Goal: Check status: Check status

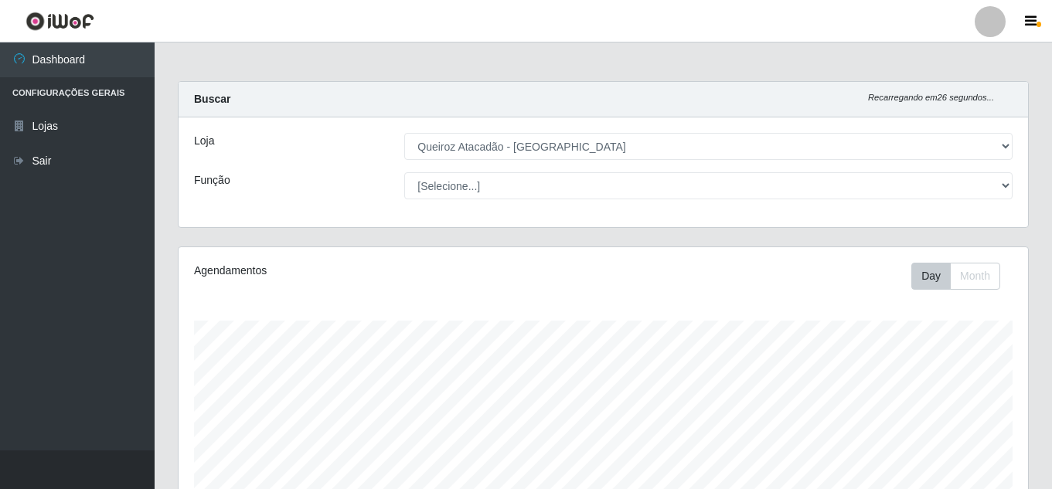
select select "462"
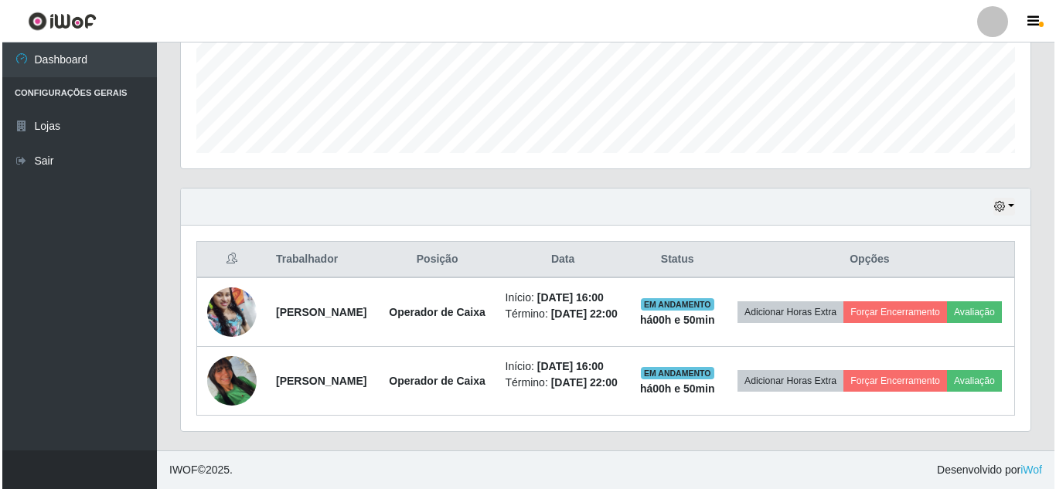
scroll to position [321, 849]
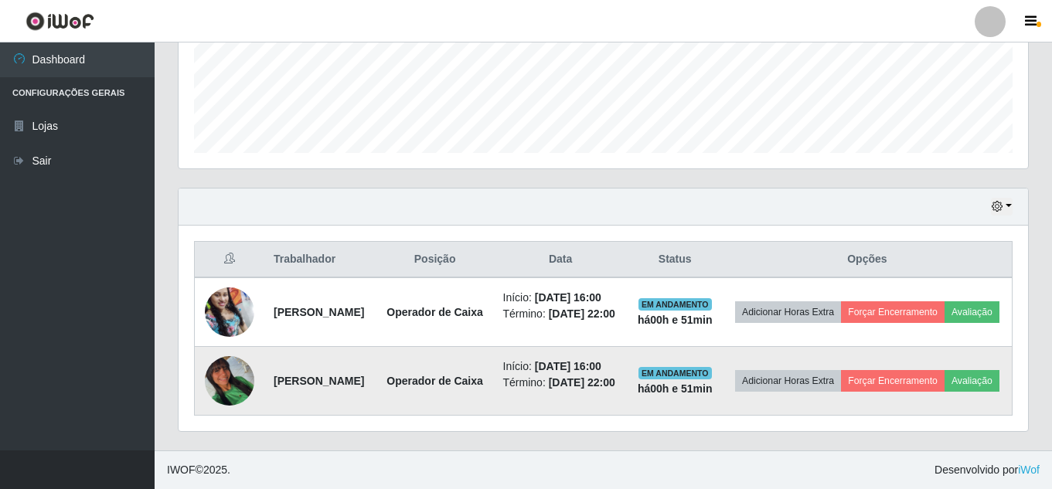
click at [240, 377] on img at bounding box center [229, 380] width 49 height 49
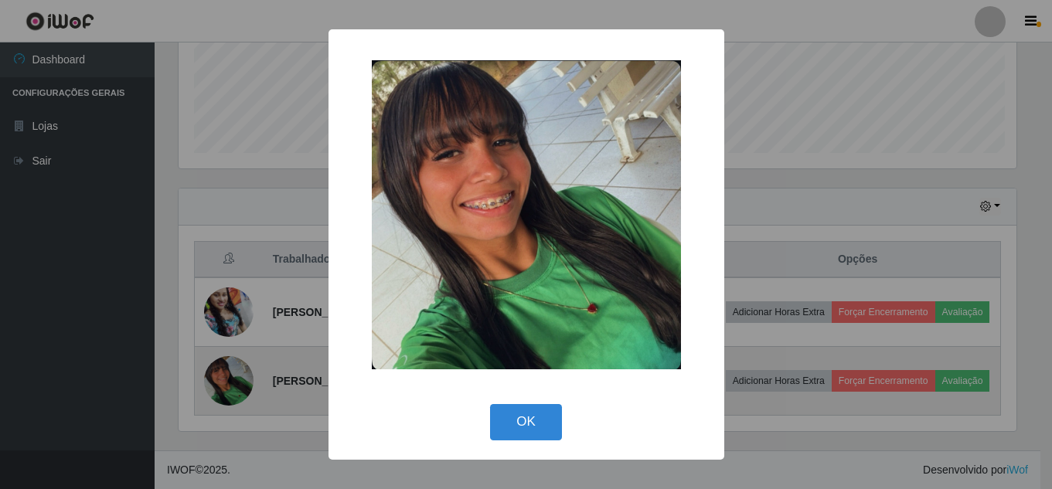
scroll to position [321, 842]
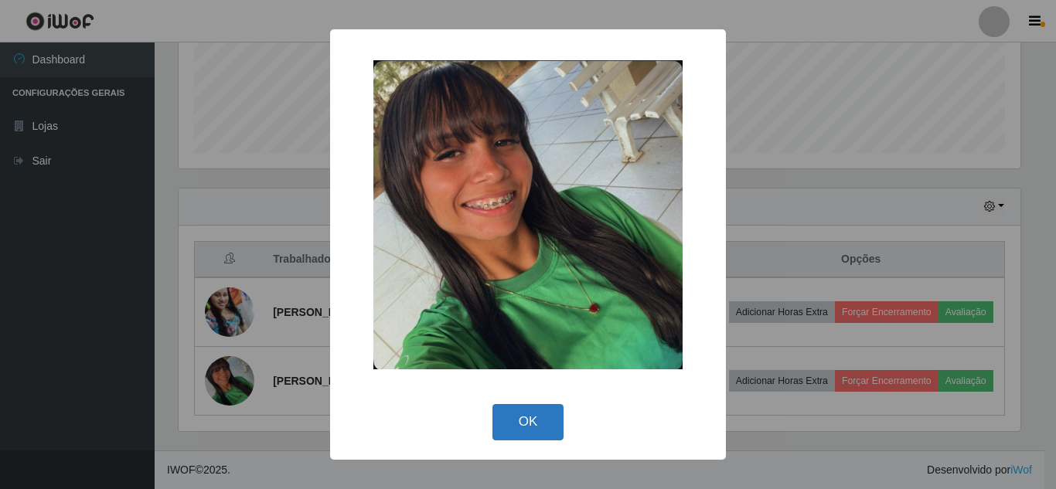
click at [539, 420] on button "OK" at bounding box center [528, 422] width 72 height 36
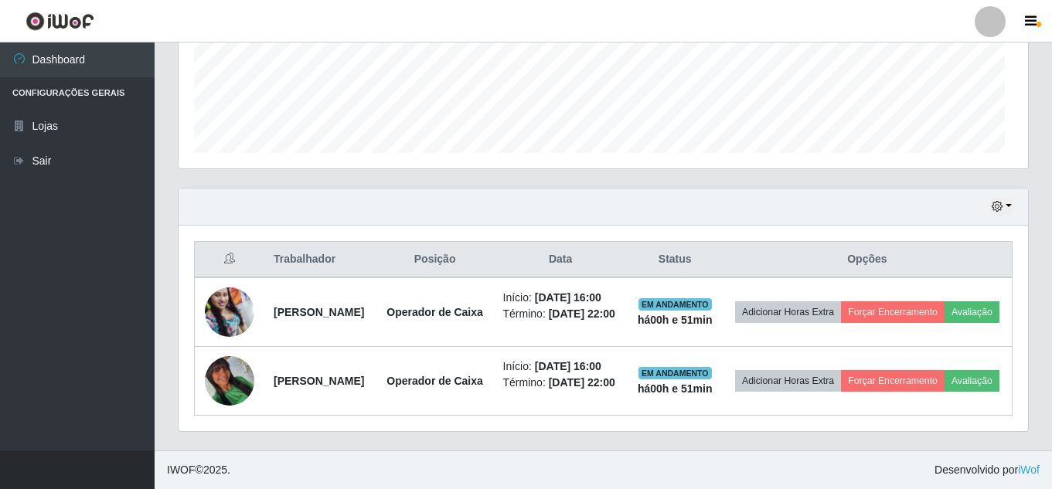
scroll to position [321, 849]
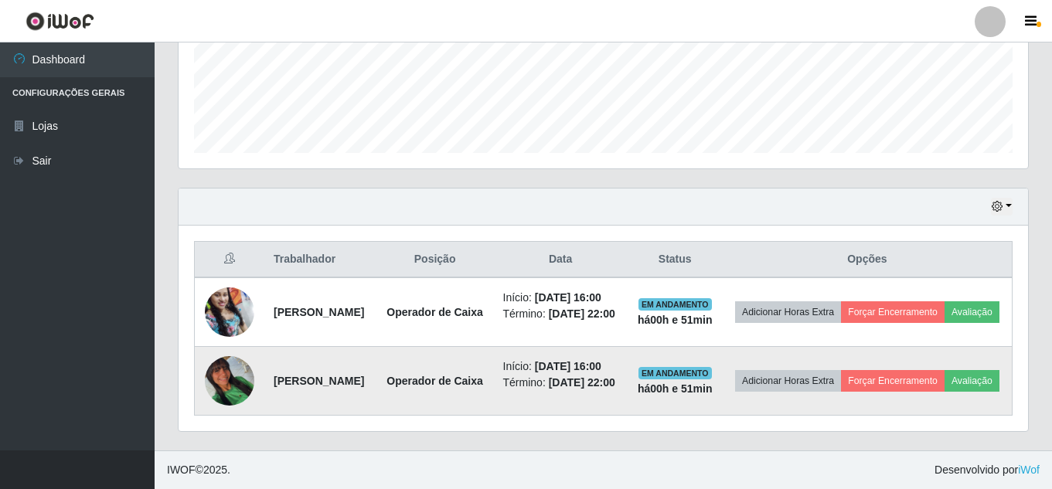
click at [227, 362] on img at bounding box center [229, 380] width 49 height 49
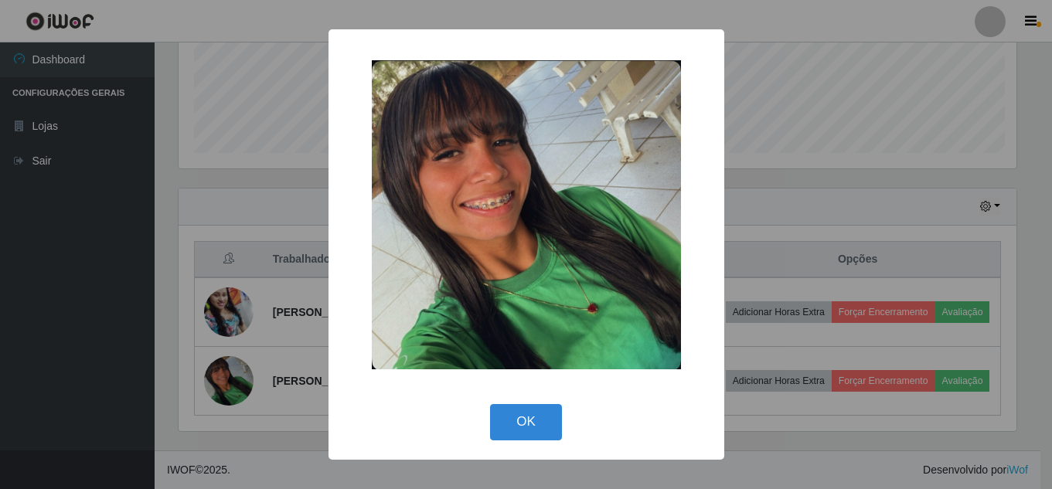
scroll to position [321, 842]
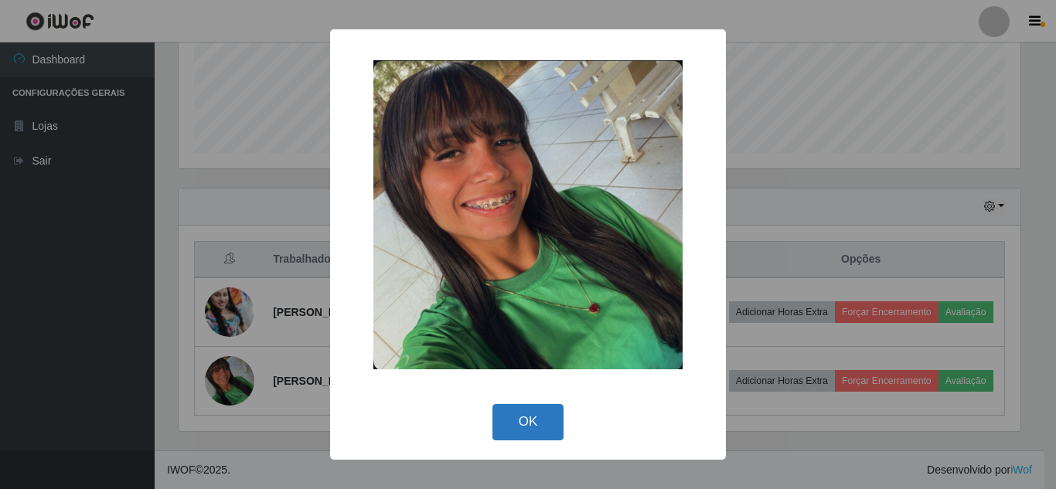
click at [519, 423] on button "OK" at bounding box center [528, 422] width 72 height 36
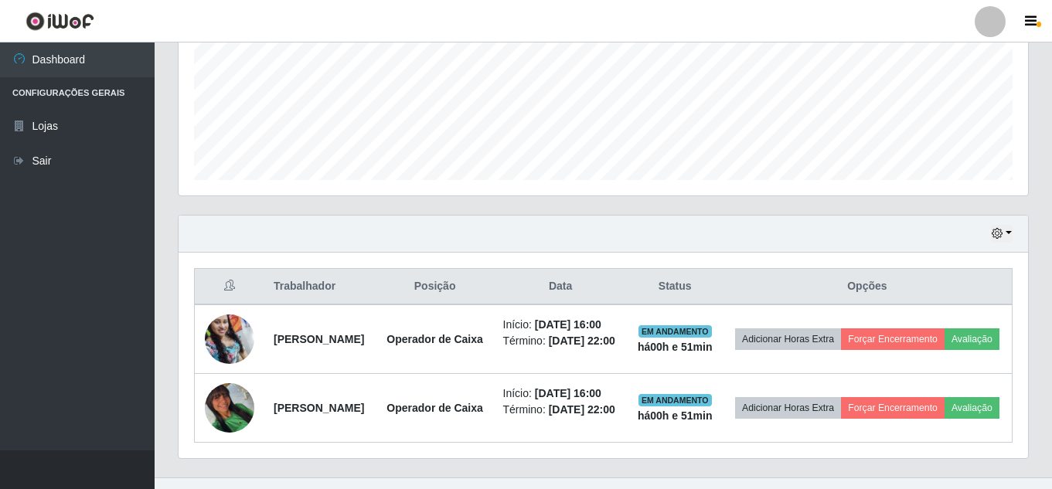
scroll to position [345, 0]
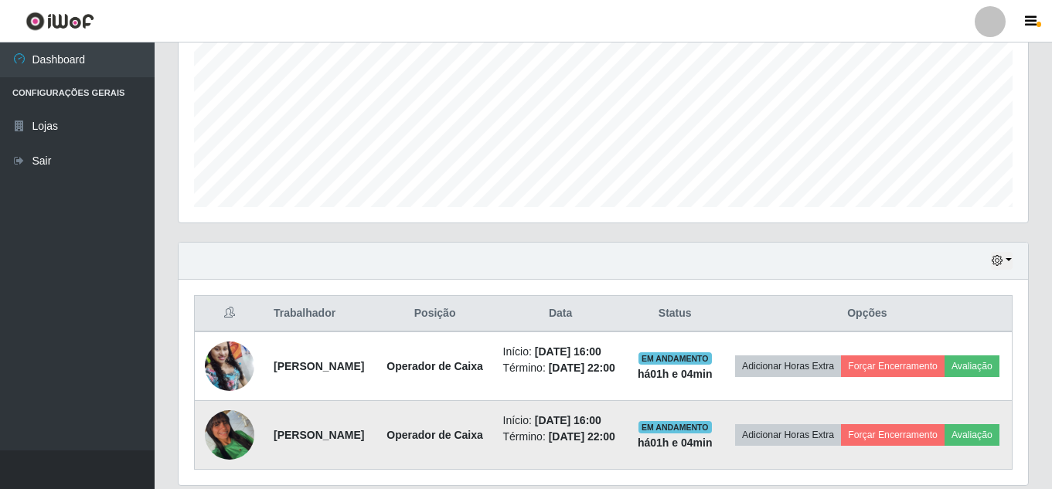
click at [239, 445] on img at bounding box center [229, 434] width 49 height 49
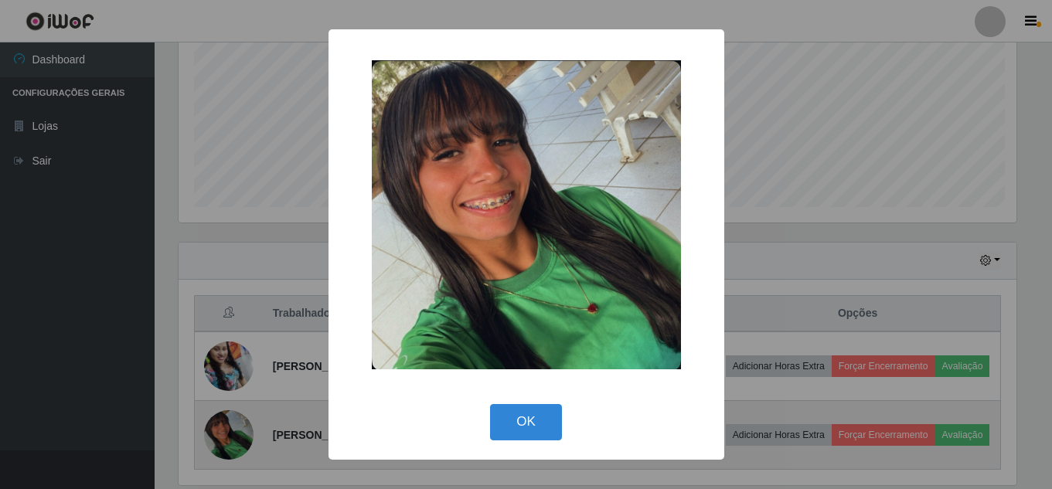
scroll to position [321, 842]
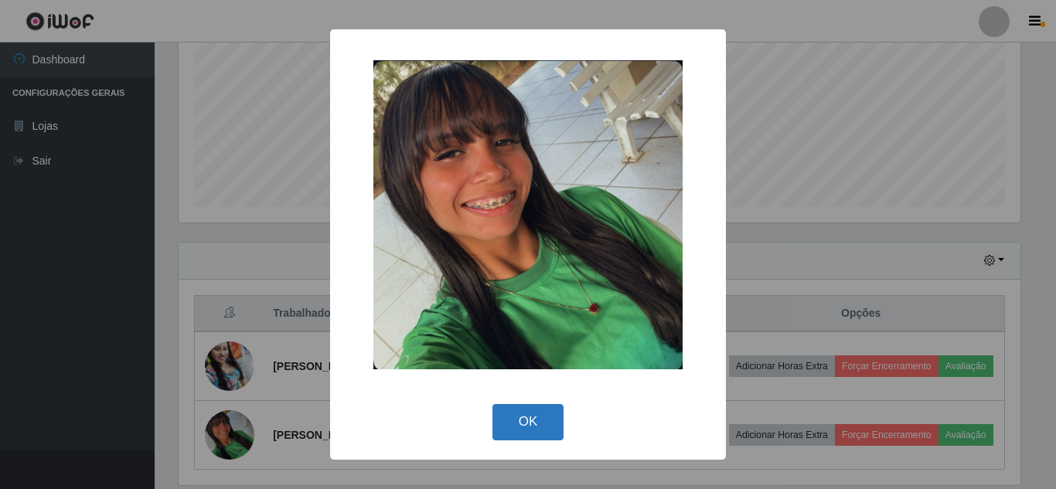
click at [510, 424] on button "OK" at bounding box center [528, 422] width 72 height 36
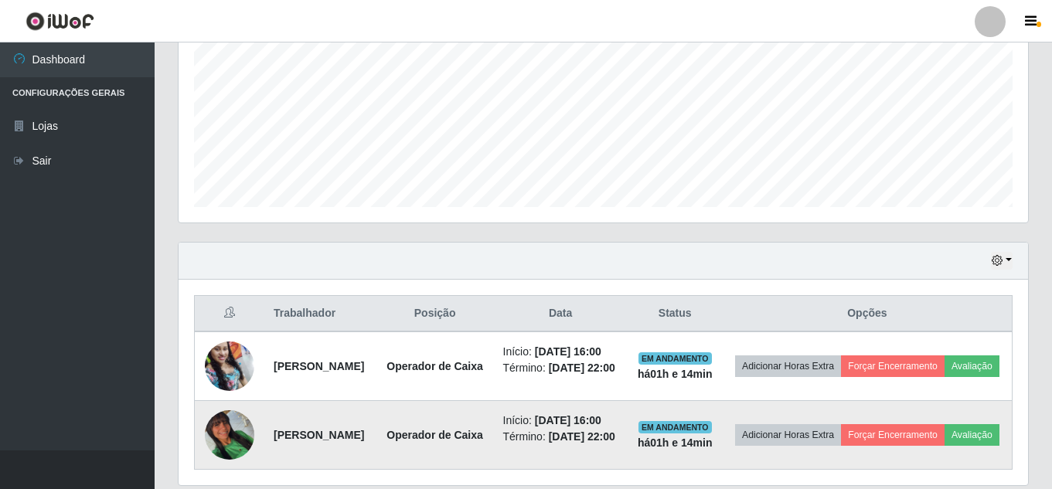
scroll to position [423, 0]
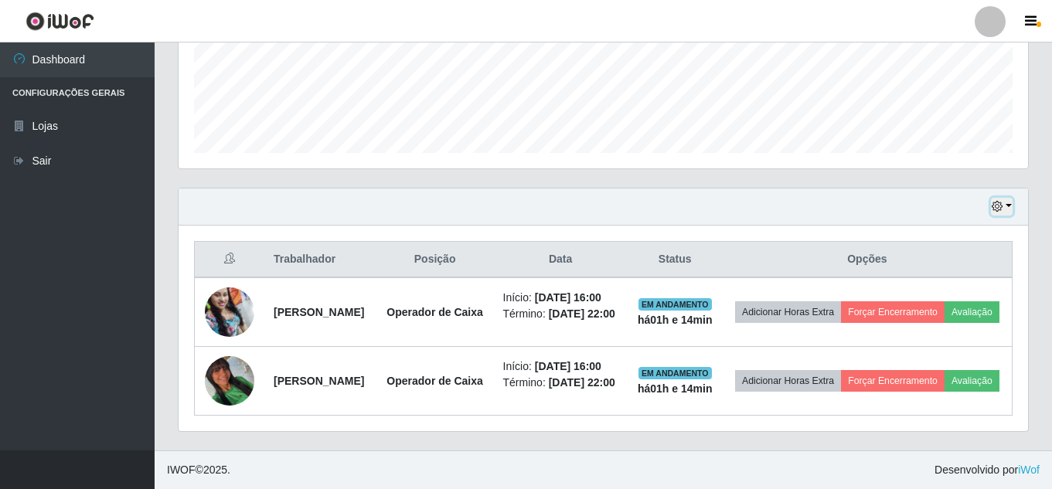
click at [1009, 198] on button "button" at bounding box center [1002, 207] width 22 height 18
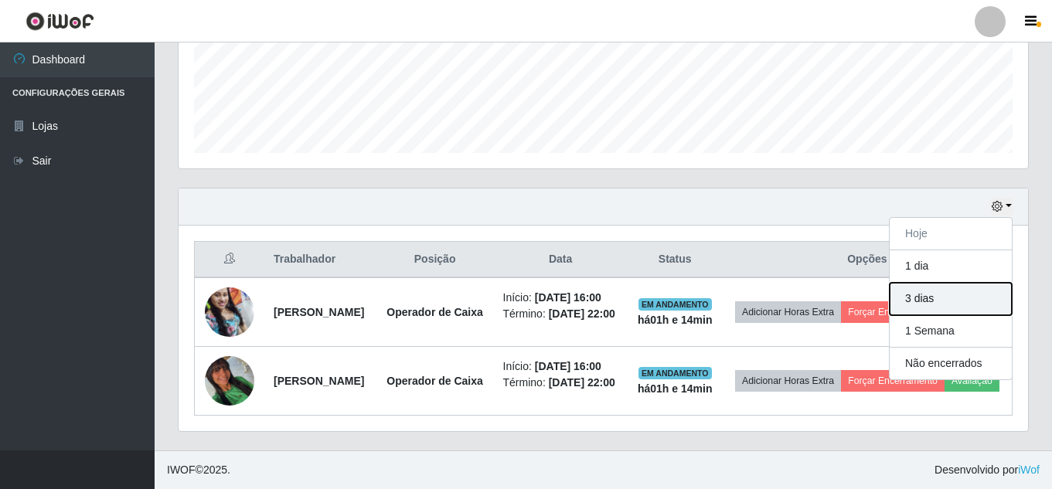
click at [929, 283] on button "3 dias" at bounding box center [951, 299] width 122 height 32
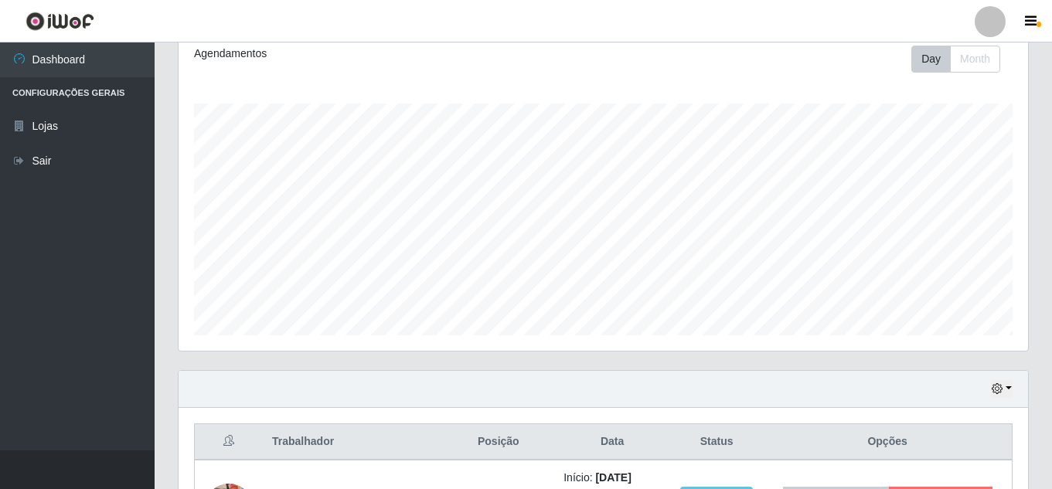
scroll to position [185, 0]
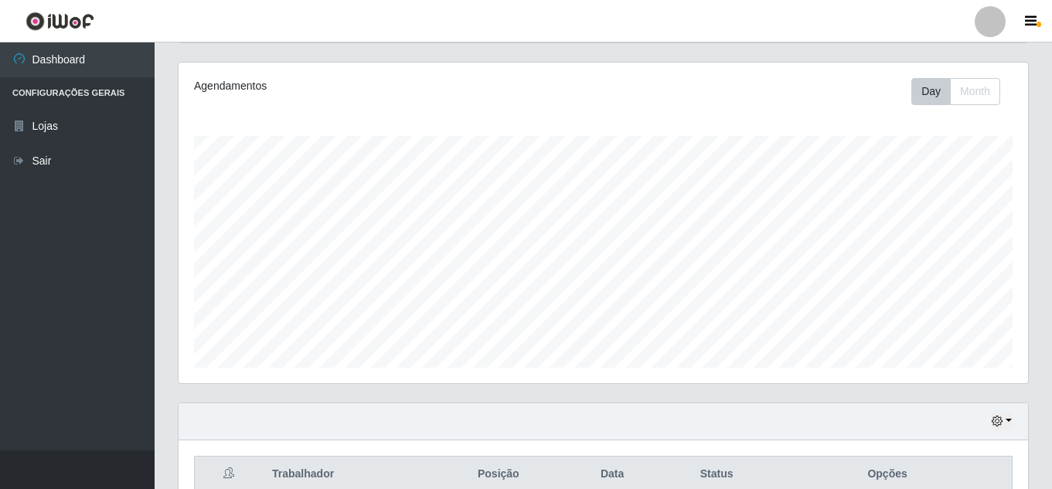
click at [641, 31] on header "Perfil Alterar Senha Sair" at bounding box center [526, 21] width 1052 height 43
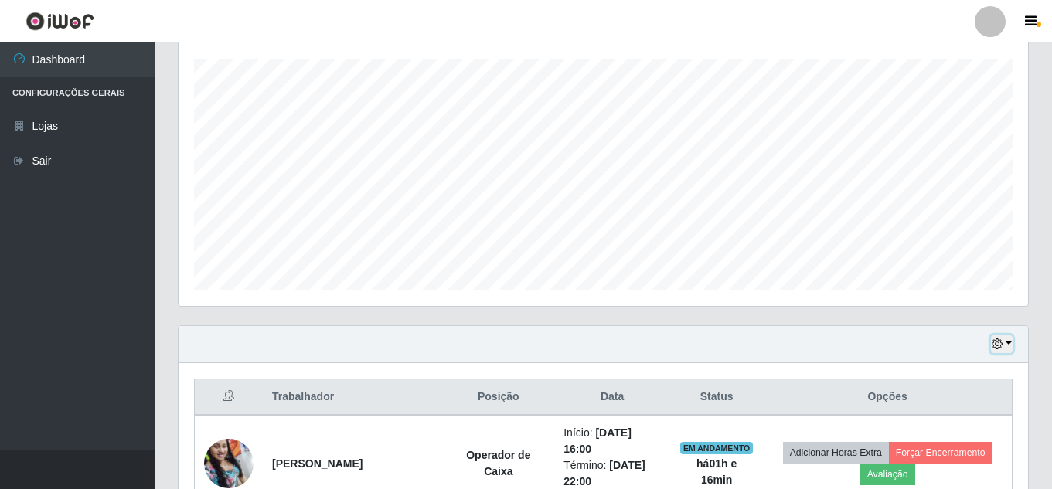
click at [1007, 348] on button "button" at bounding box center [1002, 344] width 22 height 18
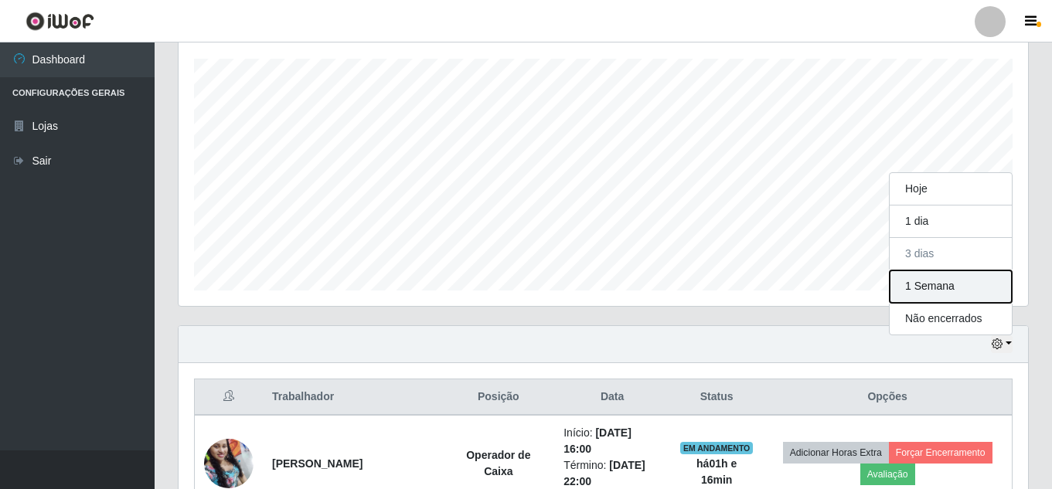
click at [960, 290] on button "1 Semana" at bounding box center [951, 286] width 122 height 32
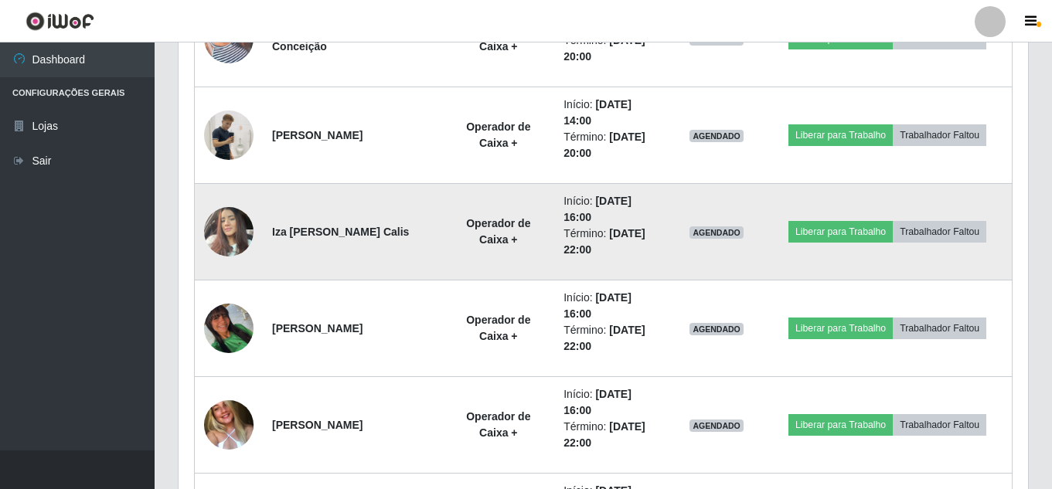
scroll to position [1730, 0]
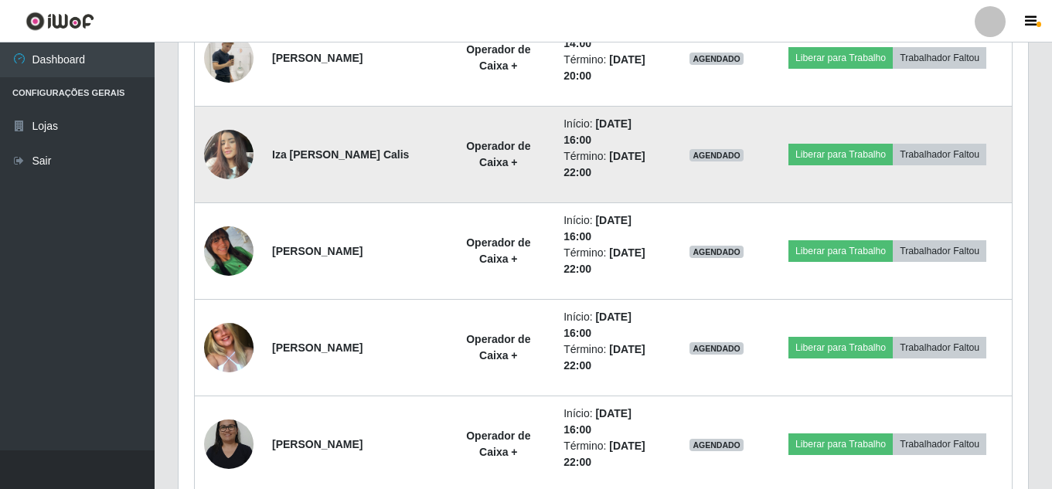
click at [239, 157] on img at bounding box center [228, 154] width 49 height 66
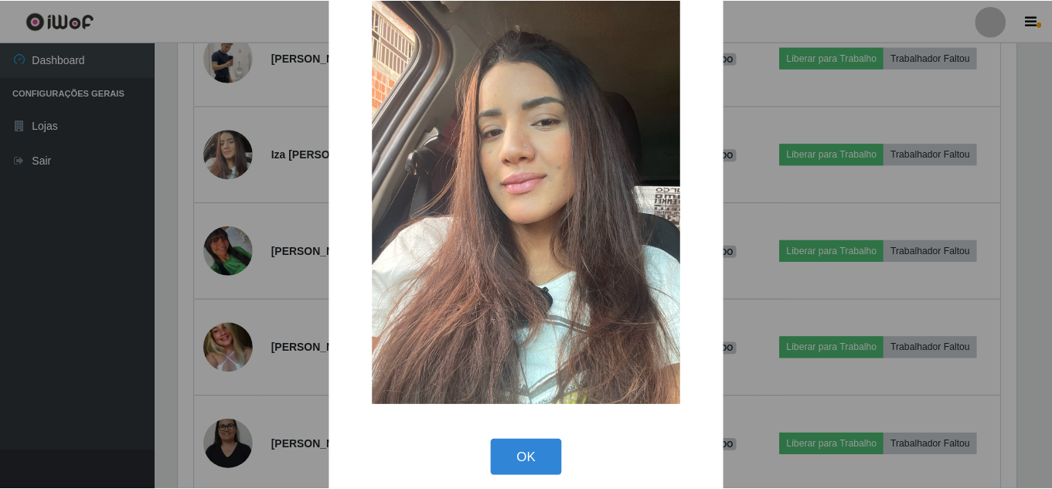
scroll to position [58, 0]
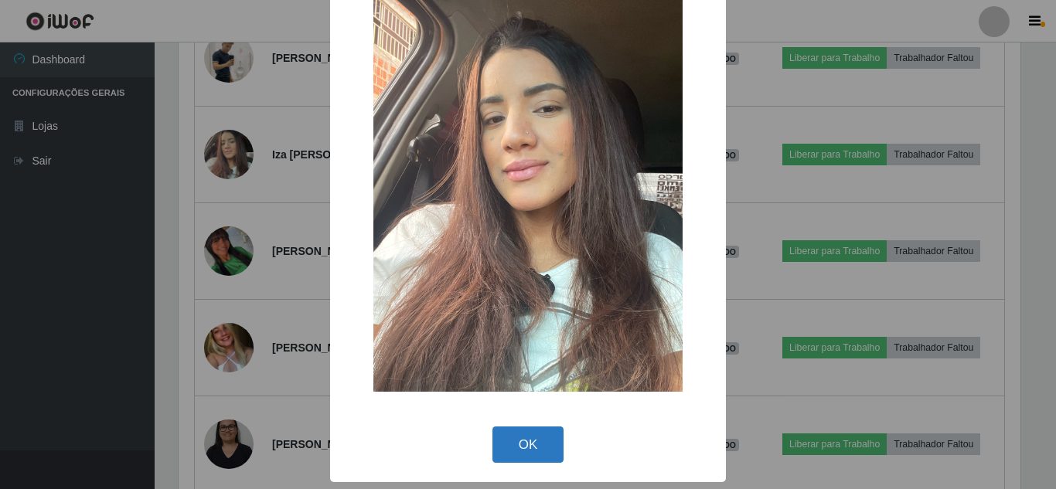
click at [530, 441] on button "OK" at bounding box center [528, 445] width 72 height 36
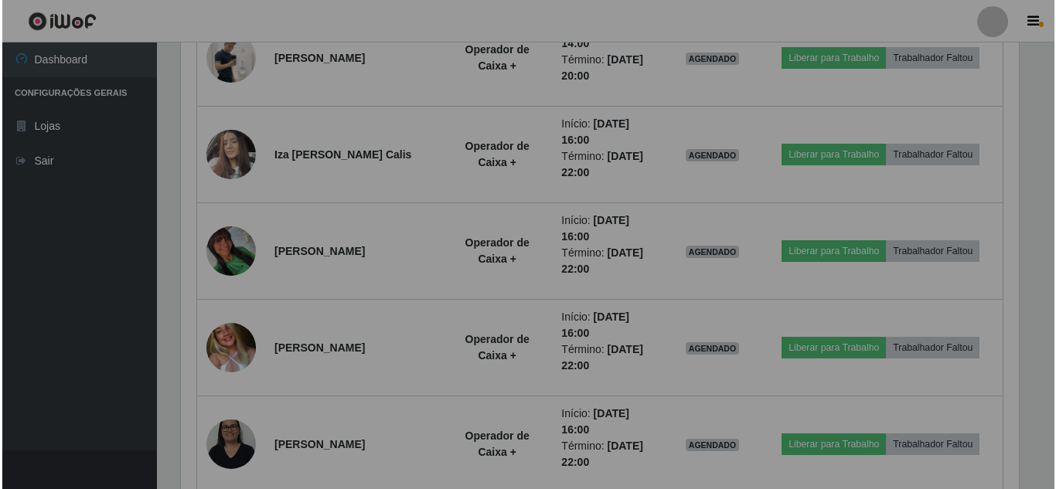
scroll to position [321, 849]
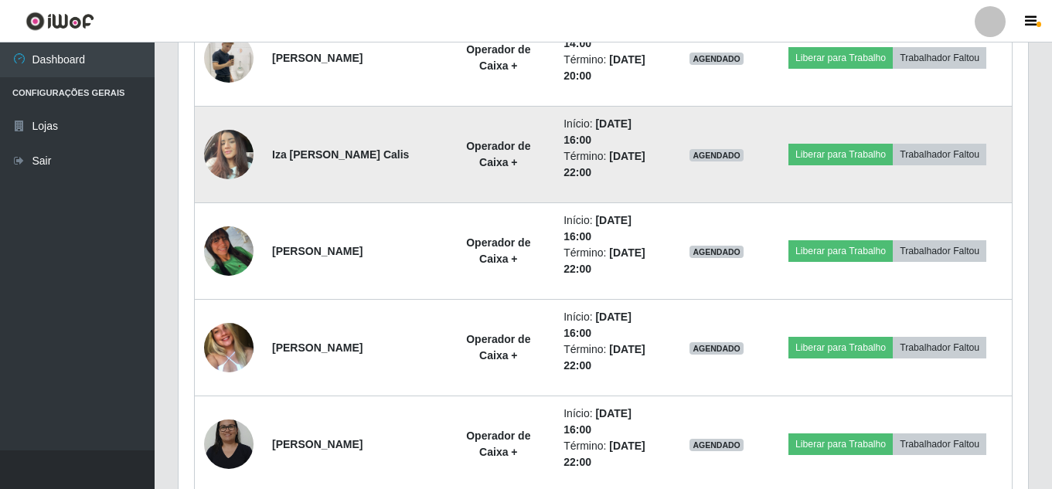
click at [223, 154] on img at bounding box center [228, 154] width 49 height 66
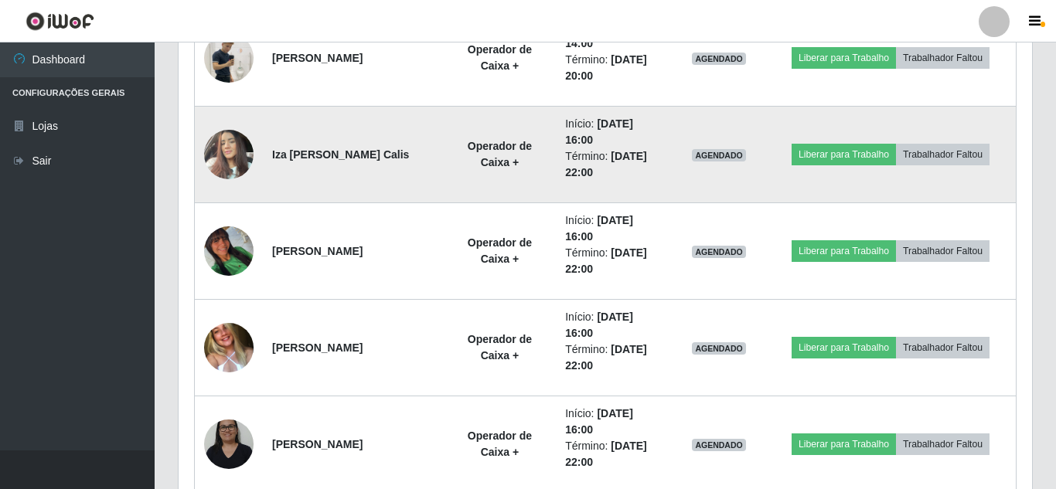
scroll to position [321, 842]
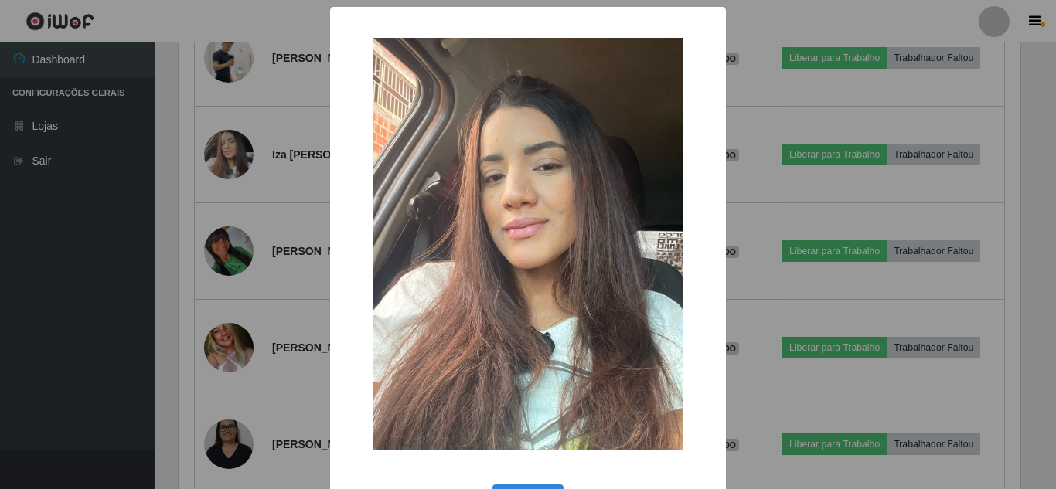
click at [591, 274] on img at bounding box center [527, 244] width 309 height 412
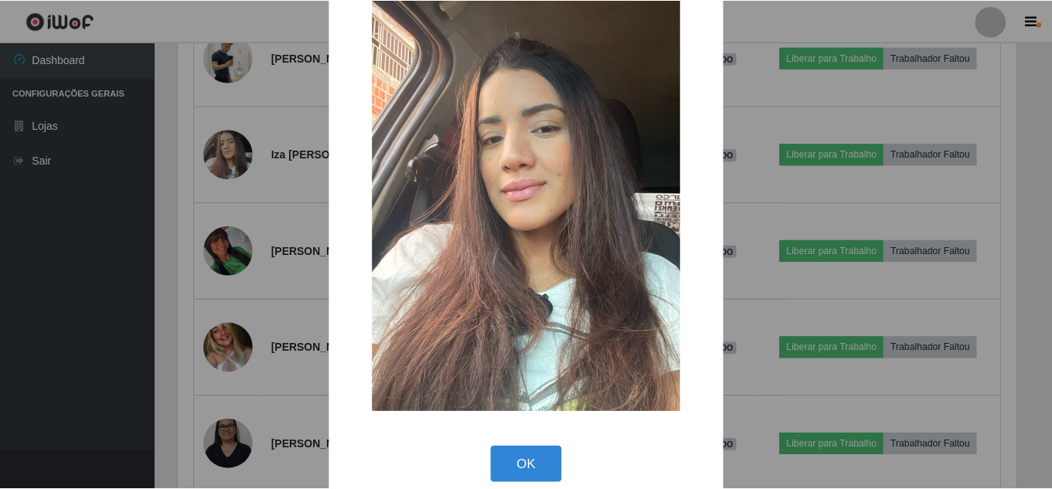
scroll to position [58, 0]
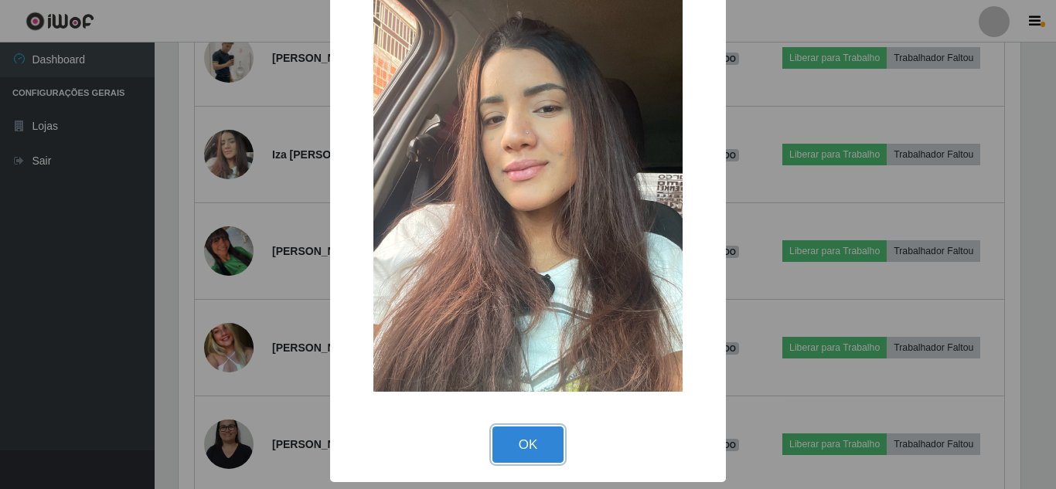
click at [507, 446] on button "OK" at bounding box center [528, 445] width 72 height 36
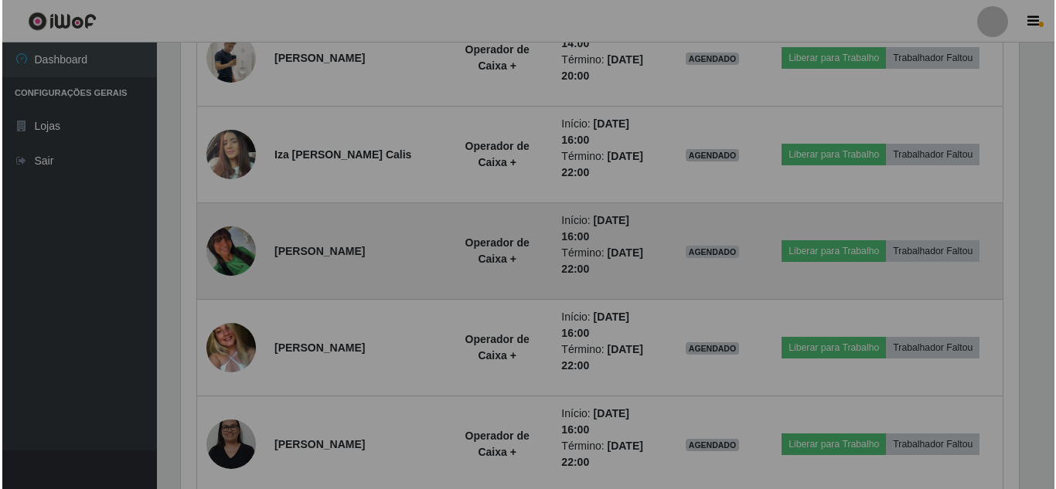
scroll to position [321, 849]
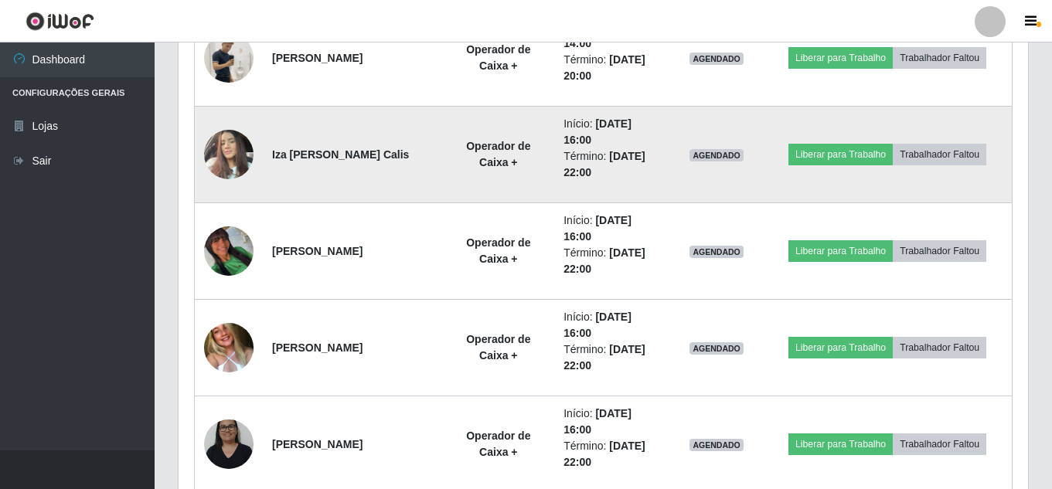
click at [215, 165] on img at bounding box center [228, 154] width 49 height 66
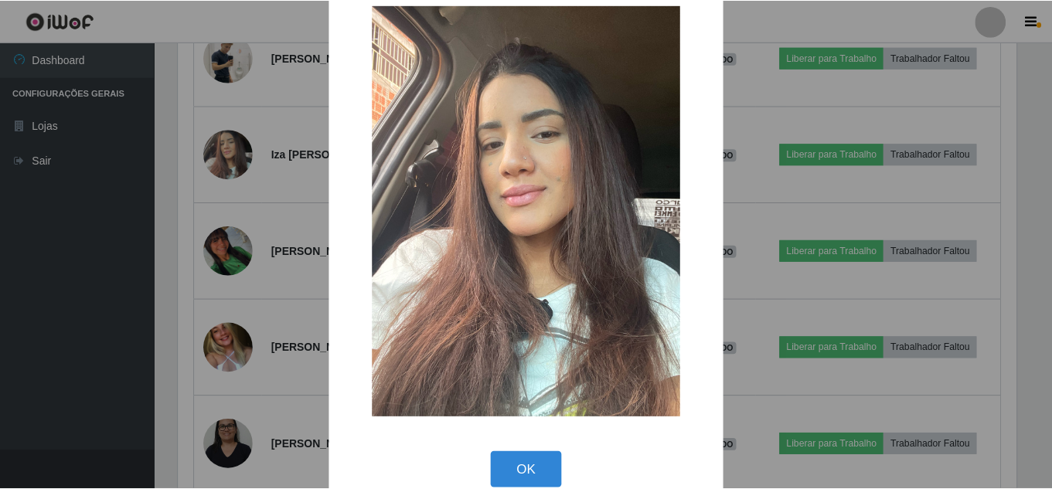
scroll to position [58, 0]
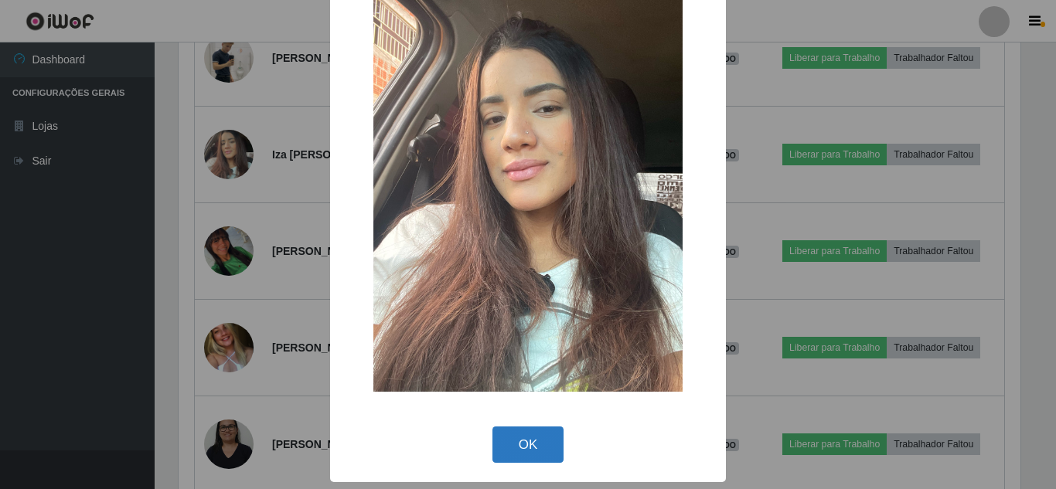
click at [533, 444] on button "OK" at bounding box center [528, 445] width 72 height 36
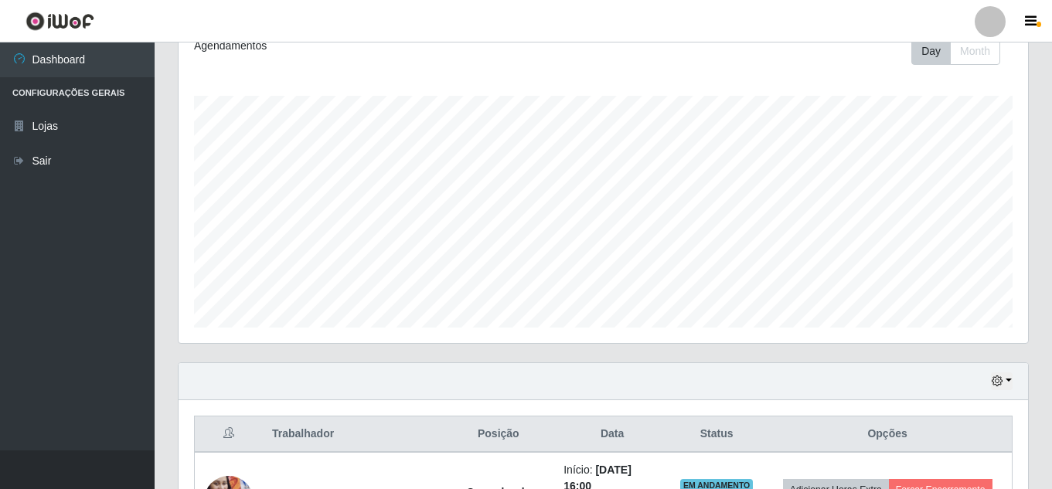
scroll to position [0, 0]
